Goal: Check status: Check status

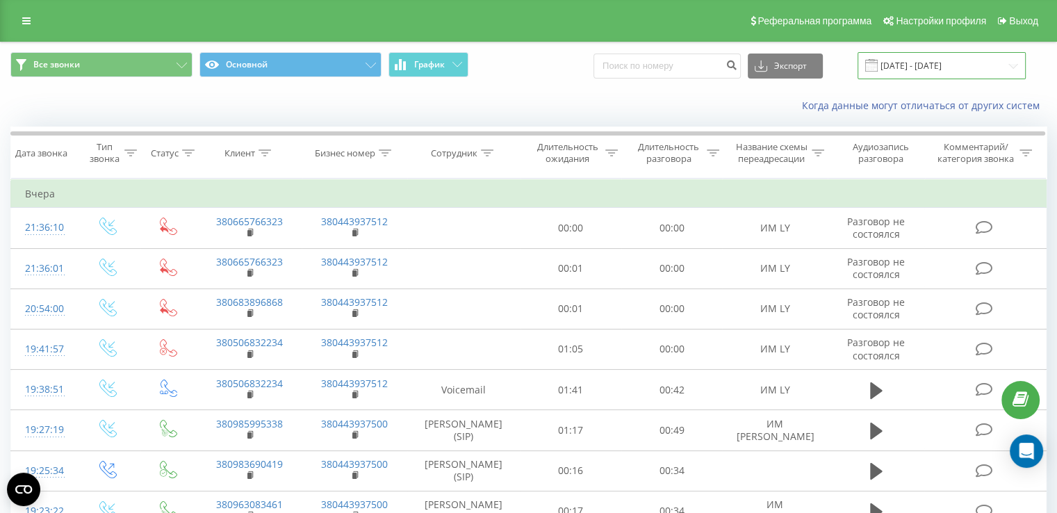
click at [925, 72] on input "[DATE] - [DATE]" at bounding box center [941, 65] width 168 height 27
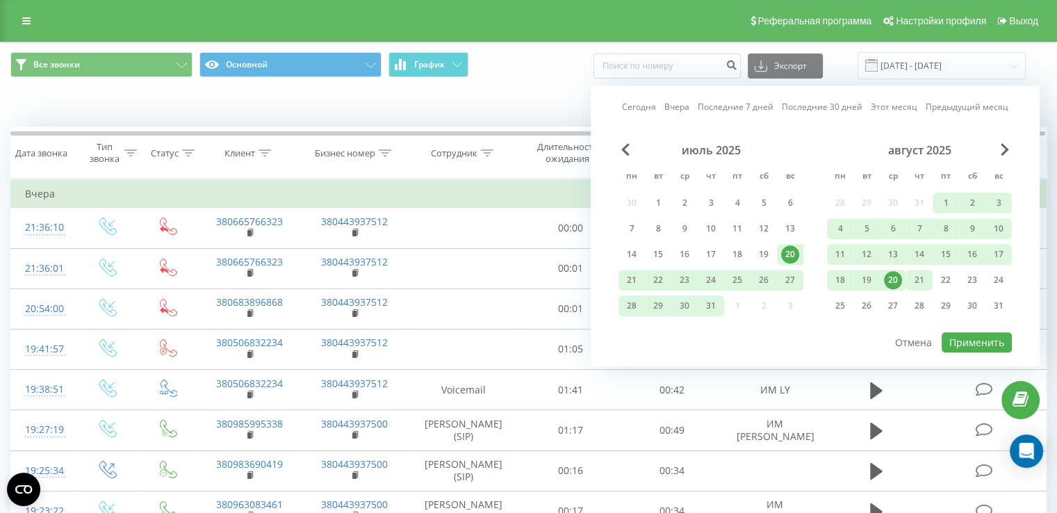
click at [914, 281] on div "21" at bounding box center [919, 280] width 18 height 18
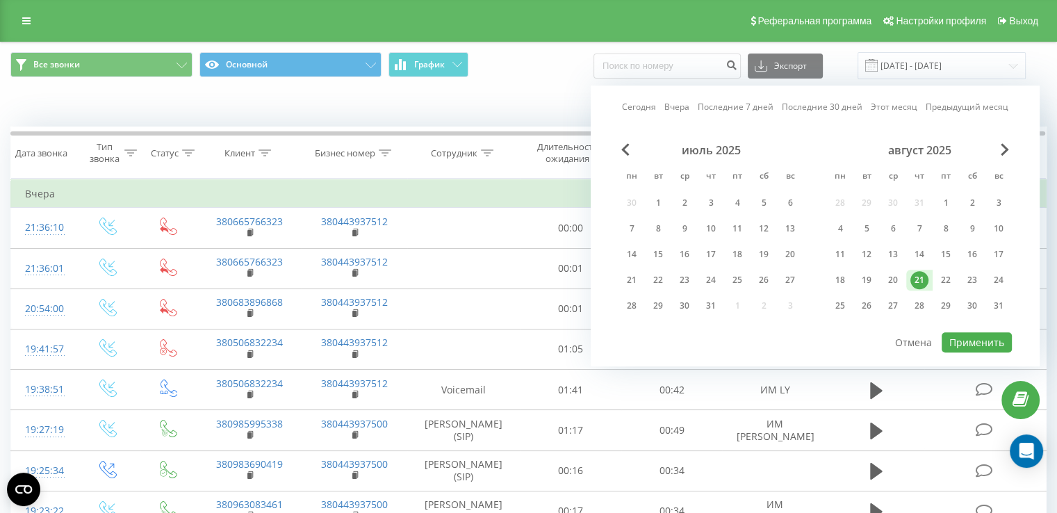
click at [914, 281] on div "21" at bounding box center [919, 280] width 18 height 18
click at [994, 343] on button "Применить" at bounding box center [976, 342] width 70 height 20
type input "[DATE] - [DATE]"
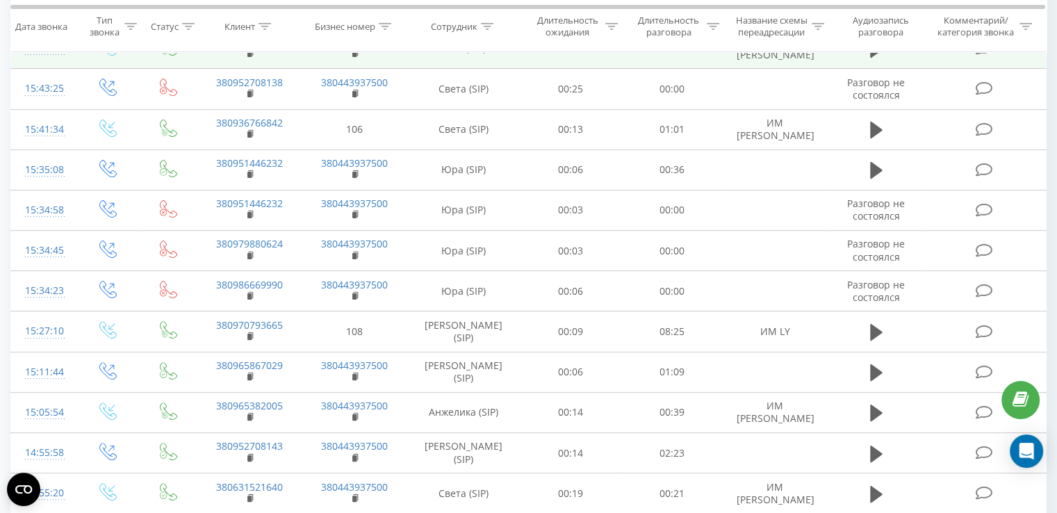
scroll to position [347, 0]
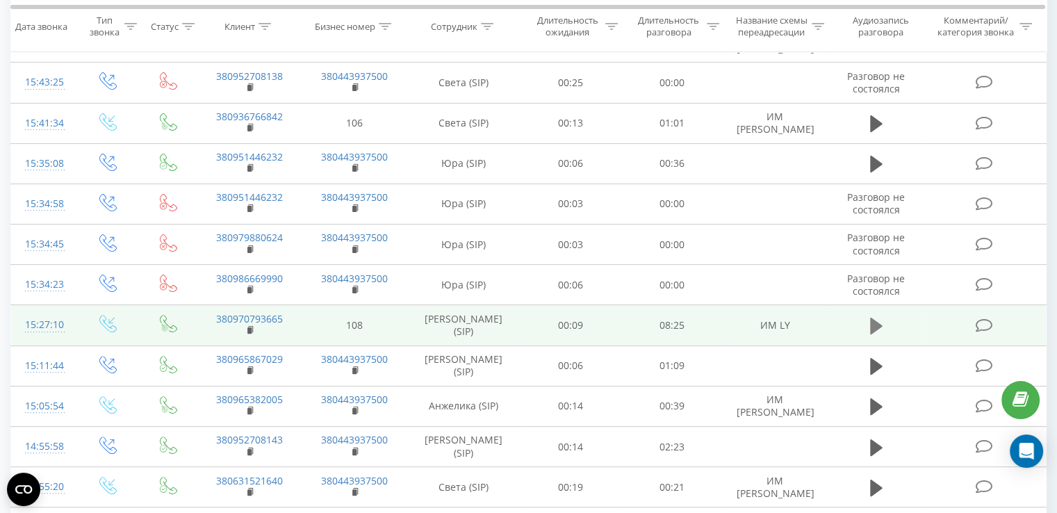
click at [873, 320] on icon at bounding box center [876, 326] width 13 height 17
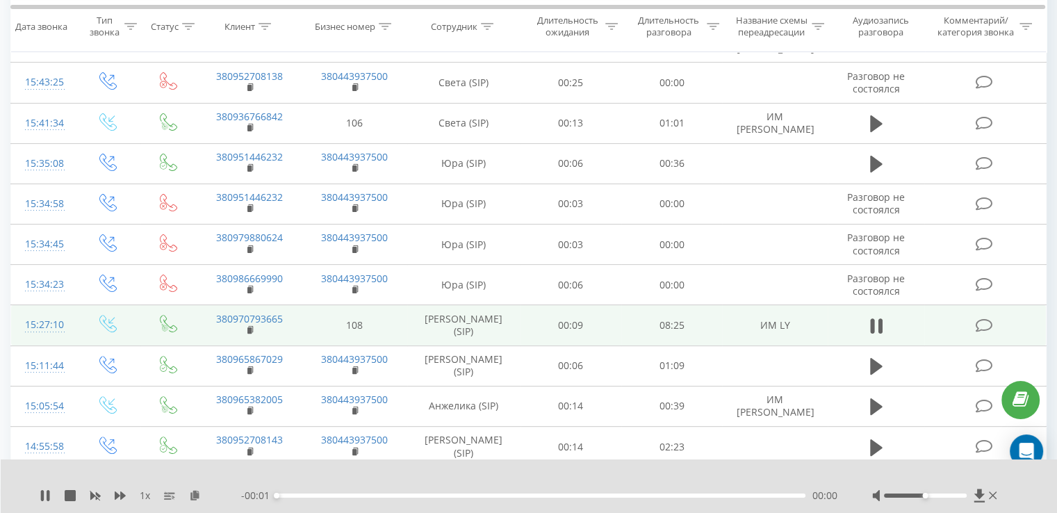
click at [903, 495] on div at bounding box center [925, 495] width 83 height 4
click at [897, 493] on div at bounding box center [925, 495] width 83 height 4
click at [44, 493] on icon at bounding box center [45, 495] width 11 height 11
